Goal: Task Accomplishment & Management: Manage account settings

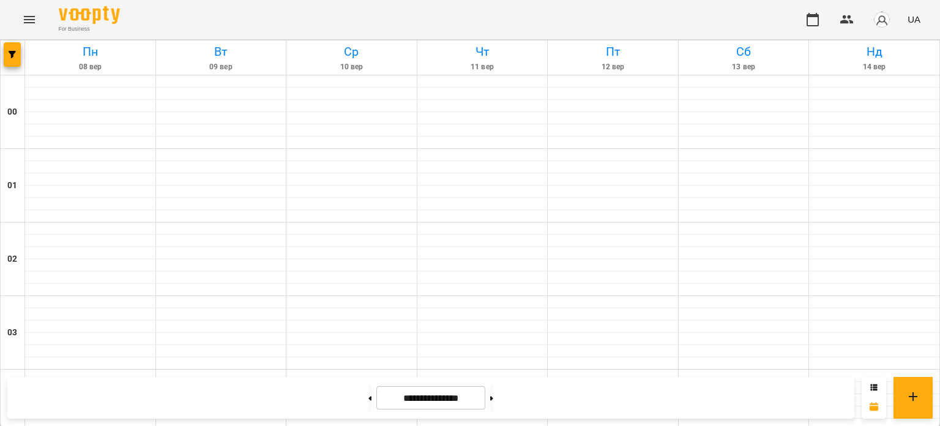
scroll to position [1272, 0]
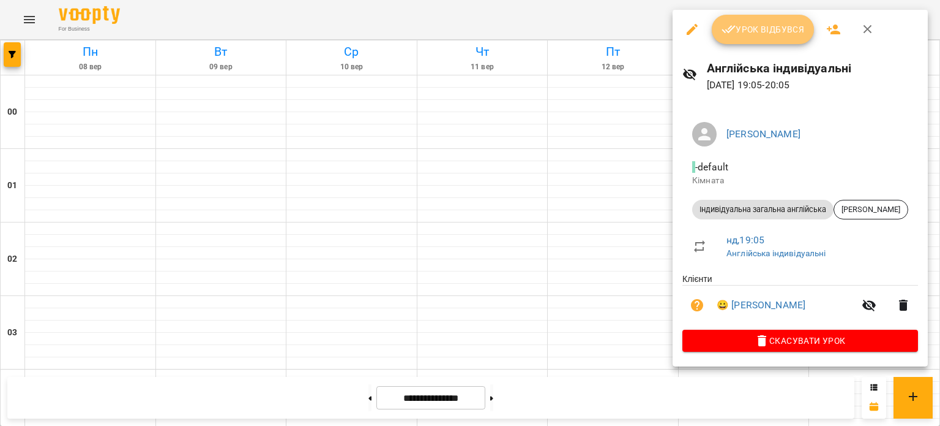
click at [757, 28] on span "Урок відбувся" at bounding box center [763, 29] width 83 height 15
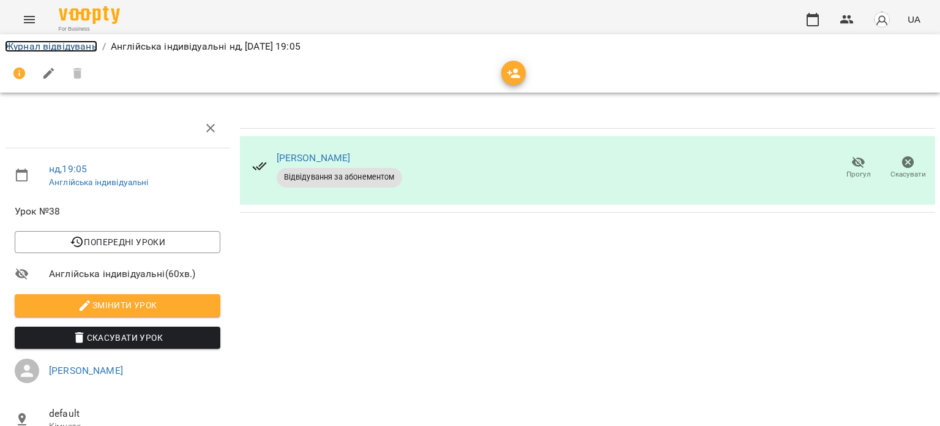
click at [75, 42] on link "Журнал відвідувань" at bounding box center [51, 46] width 92 height 12
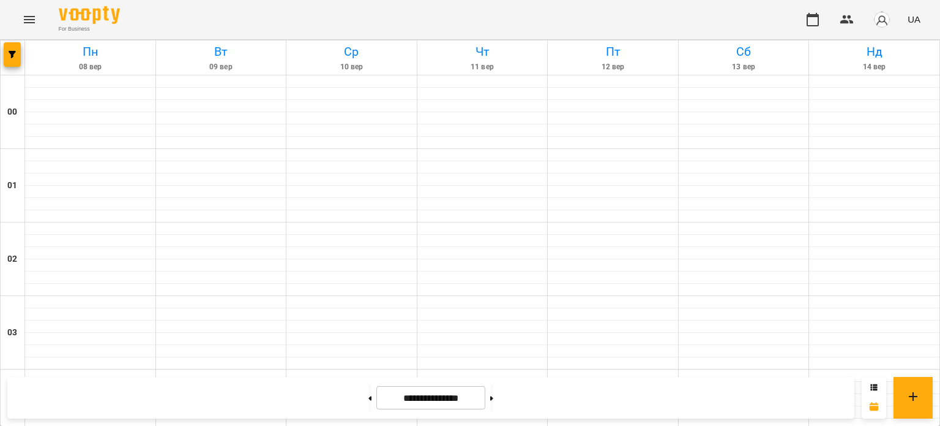
scroll to position [1041, 0]
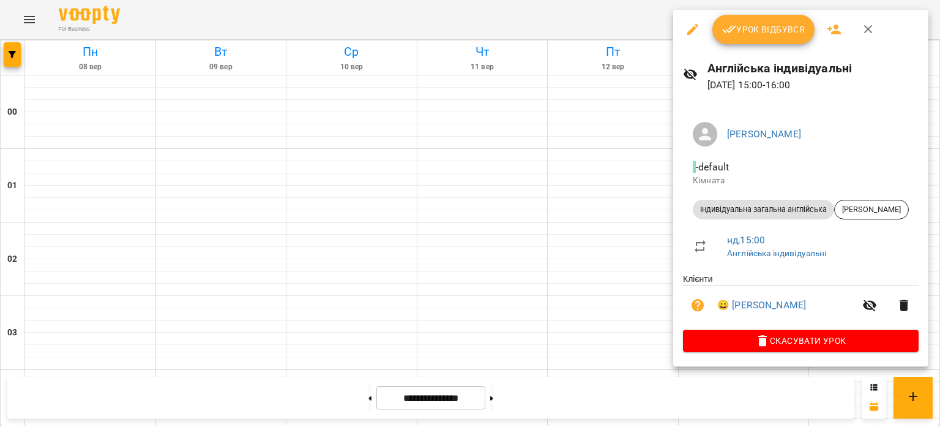
click at [781, 31] on span "Урок відбувся" at bounding box center [763, 29] width 83 height 15
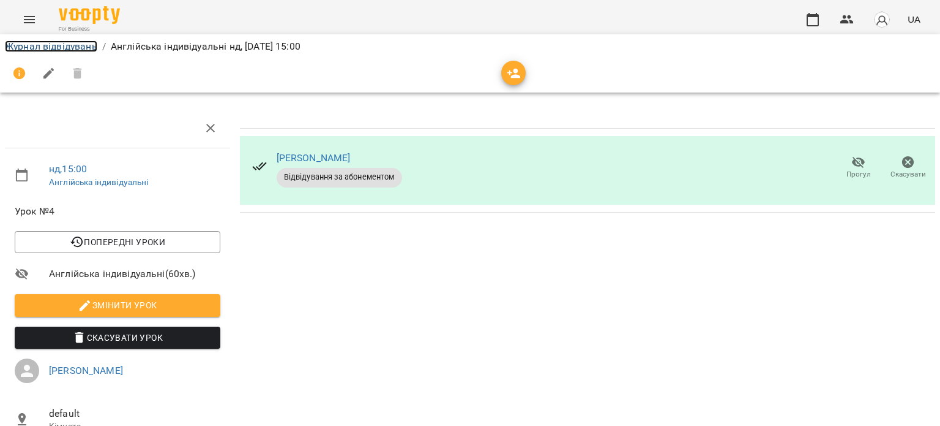
click at [81, 42] on link "Журнал відвідувань" at bounding box center [51, 46] width 92 height 12
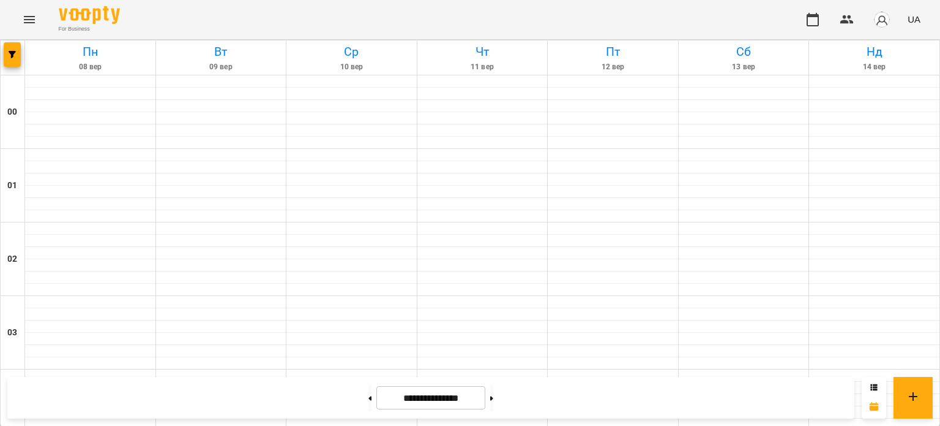
scroll to position [1163, 0]
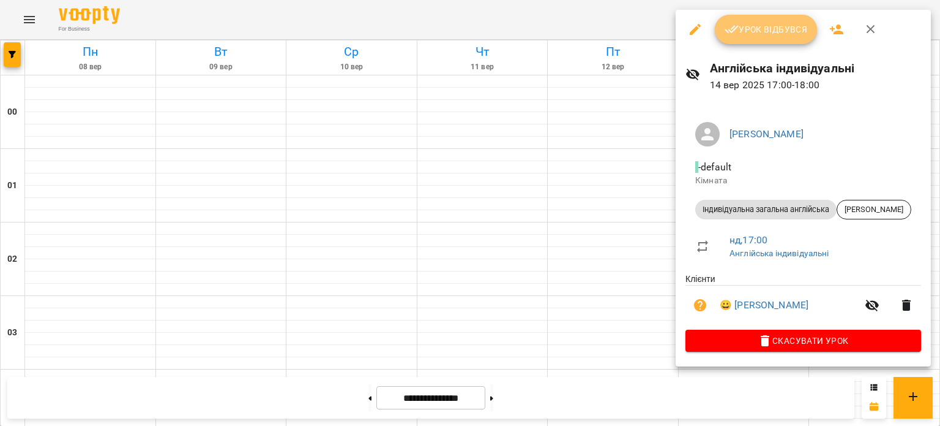
click at [760, 19] on button "Урок відбувся" at bounding box center [766, 29] width 103 height 29
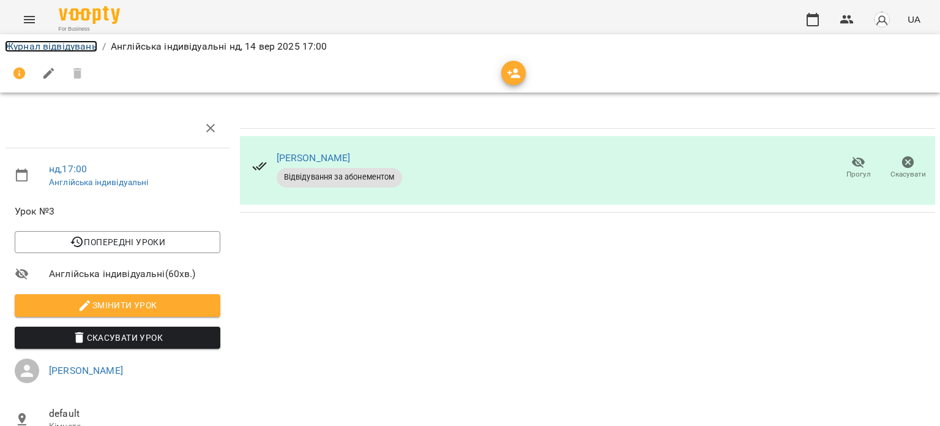
click at [94, 46] on link "Журнал відвідувань" at bounding box center [51, 46] width 92 height 12
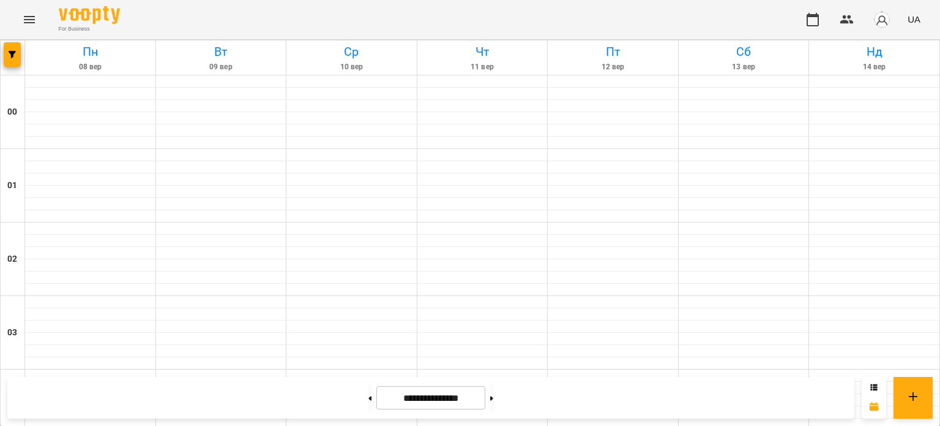
scroll to position [184, 0]
click at [874, 381] on button at bounding box center [874, 387] width 7 height 12
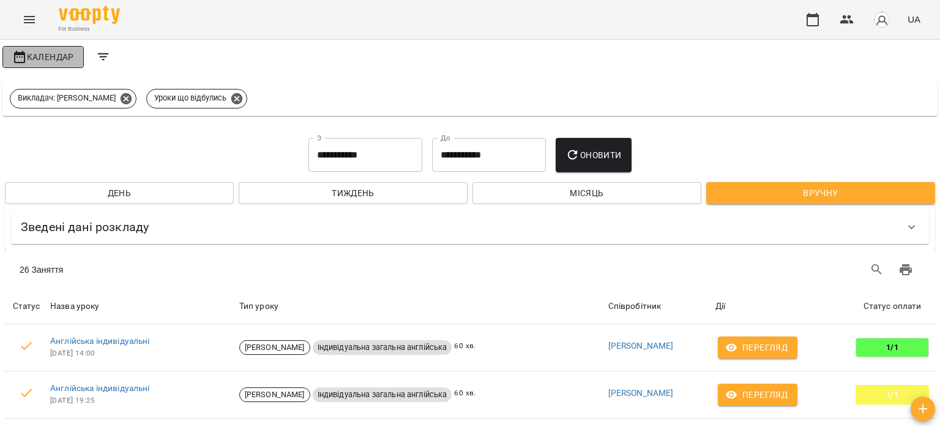
click at [62, 52] on span "Календар" at bounding box center [43, 57] width 62 height 15
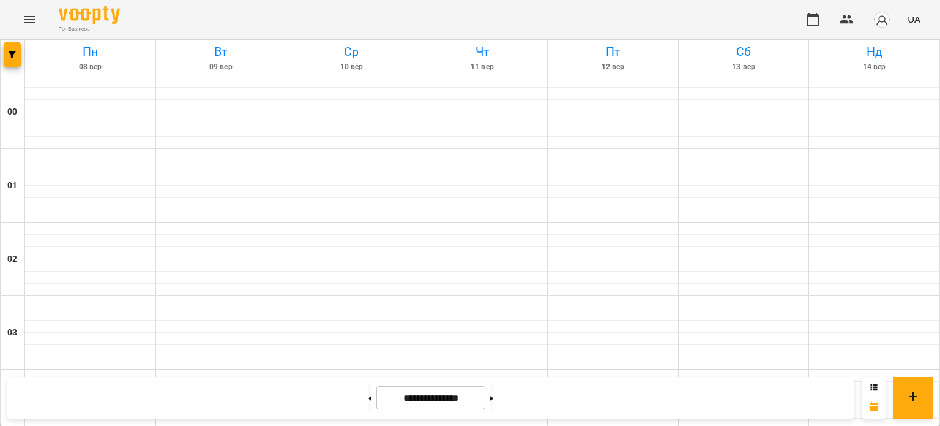
scroll to position [1394, 0]
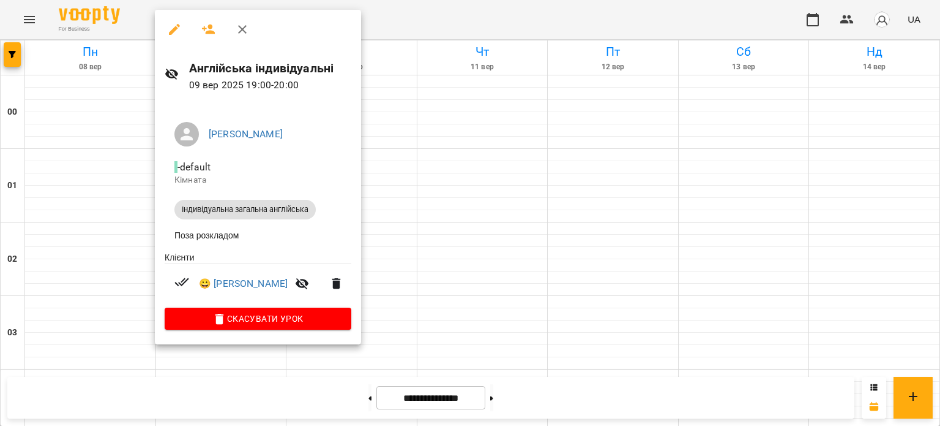
click at [470, 212] on div at bounding box center [470, 213] width 940 height 426
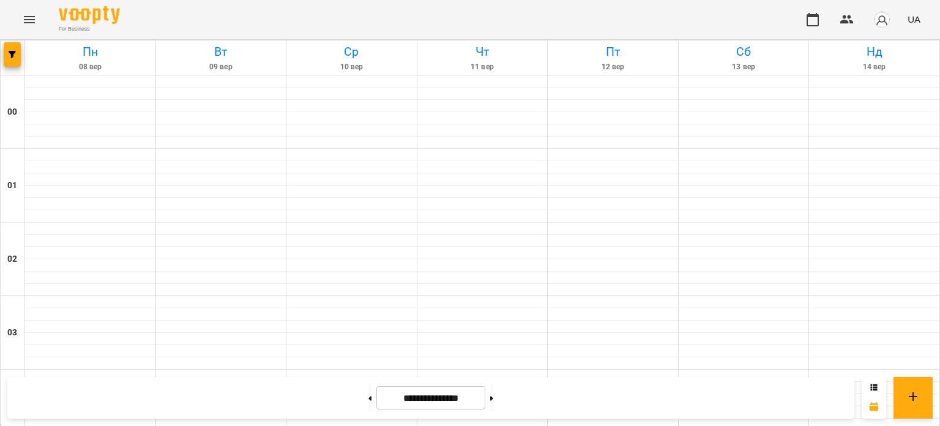
scroll to position [1027, 0]
